Goal: Obtain resource: Download file/media

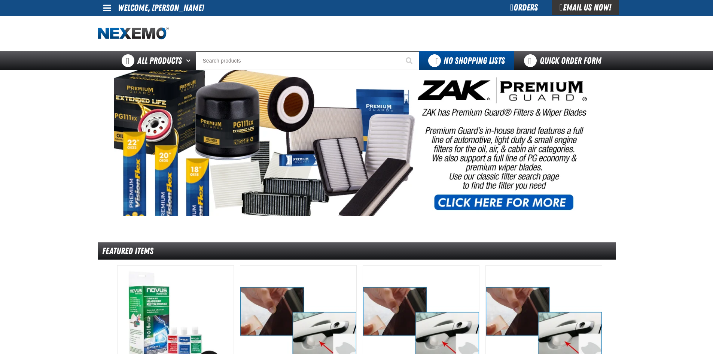
click at [111, 9] on span at bounding box center [107, 7] width 8 height 9
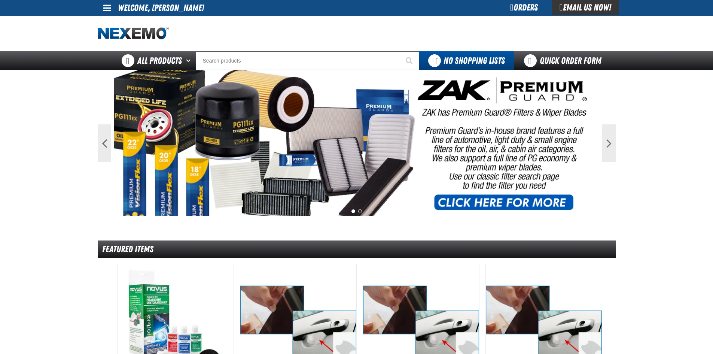
click at [109, 10] on span at bounding box center [107, 7] width 8 height 9
click at [112, 22] on link "My Account My Account" at bounding box center [117, 22] width 33 height 7
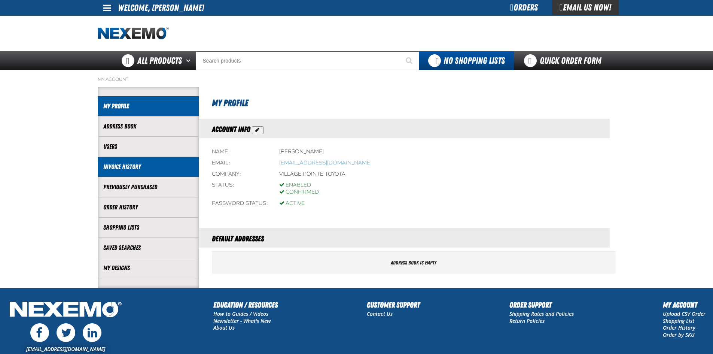
click at [124, 170] on link "Invoice History" at bounding box center [148, 166] width 90 height 9
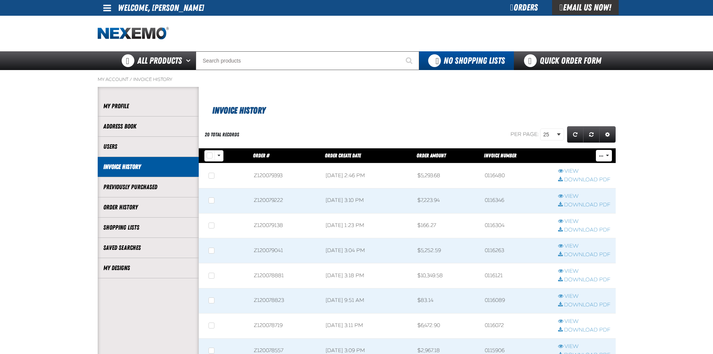
scroll to position [0, 0]
click at [582, 178] on link "Download PDF" at bounding box center [584, 179] width 52 height 7
